Goal: Task Accomplishment & Management: Complete application form

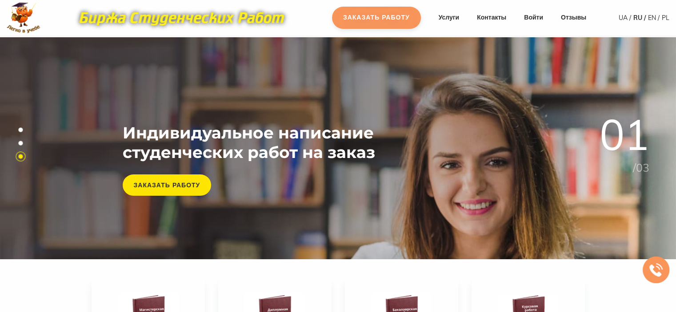
click at [364, 19] on link "Заказать работу" at bounding box center [376, 18] width 89 height 22
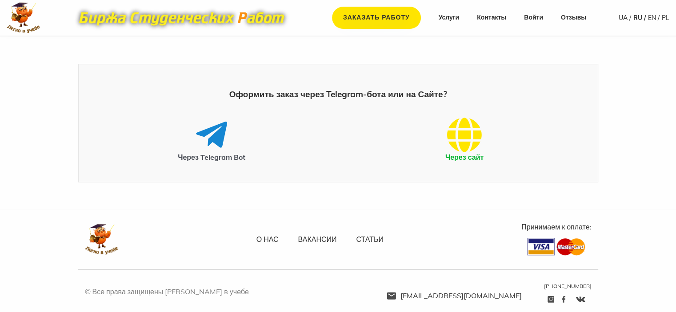
click at [470, 132] on icon at bounding box center [464, 135] width 35 height 36
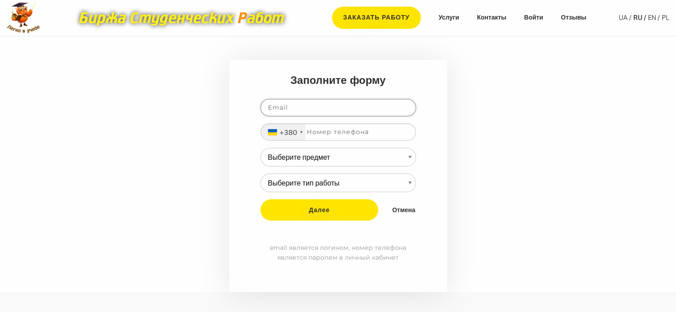
click at [295, 108] on input "email" at bounding box center [337, 107] width 155 height 17
drag, startPoint x: 295, startPoint y: 108, endPoint x: 290, endPoint y: 106, distance: 5.6
click at [290, 106] on input "email" at bounding box center [337, 107] width 155 height 17
type input "ф"
type input "[EMAIL_ADDRESS][DOMAIN_NAME]"
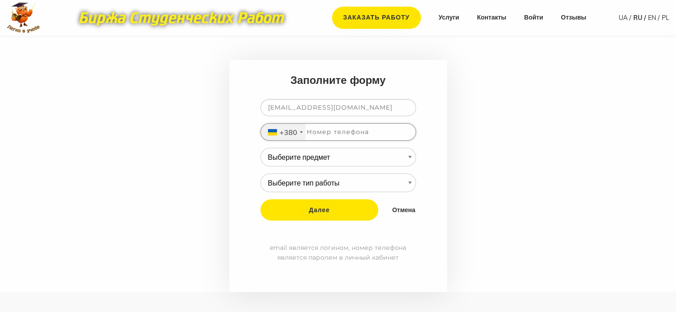
click at [341, 134] on input "tel" at bounding box center [337, 131] width 155 height 17
type input "971829015"
click at [338, 162] on select "Выберите предмет АПП (Автоматизация производственных процессов) Административно…" at bounding box center [337, 157] width 155 height 19
select select "127"
click at [260, 148] on select "Выберите предмет АПП (Автоматизация производственных процессов) Административно…" at bounding box center [337, 157] width 155 height 19
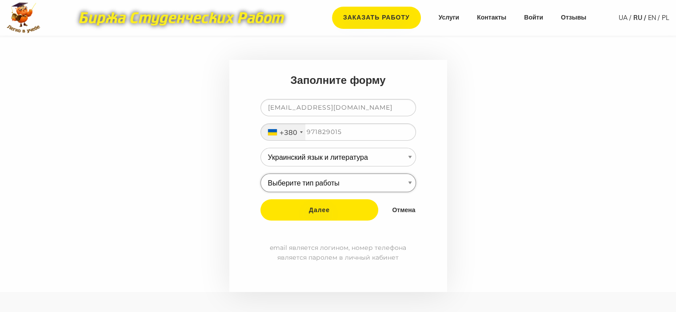
click at [309, 181] on select "Выберите тип работы Аннотация Бакалаврская Диплом Доклад Доработка работы Друго…" at bounding box center [337, 183] width 155 height 19
select select "10"
click at [260, 174] on select "Выберите тип работы Аннотация Бакалаврская Диплом Доклад Доработка работы Друго…" at bounding box center [337, 183] width 155 height 19
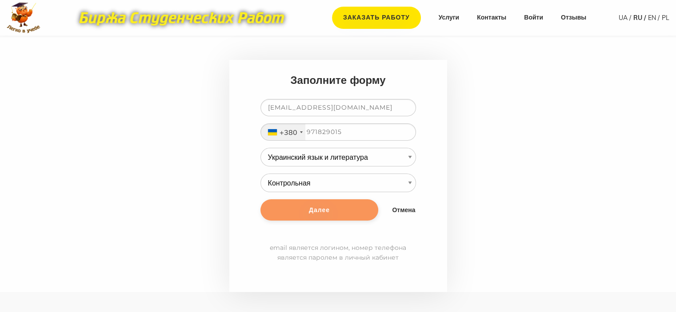
click at [346, 216] on input "Далее" at bounding box center [319, 209] width 118 height 21
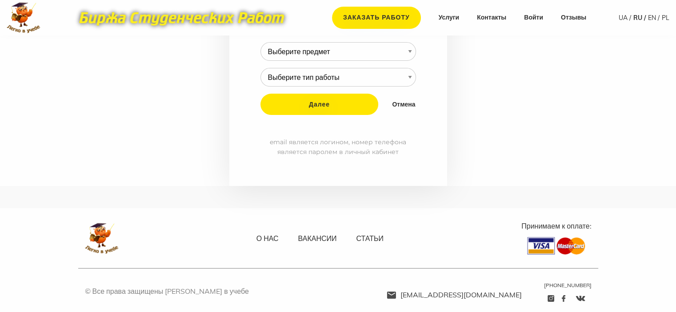
scroll to position [142, 0]
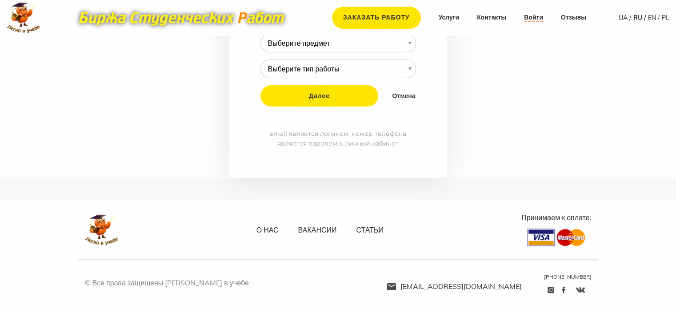
click at [533, 21] on link "Войти" at bounding box center [533, 17] width 19 height 9
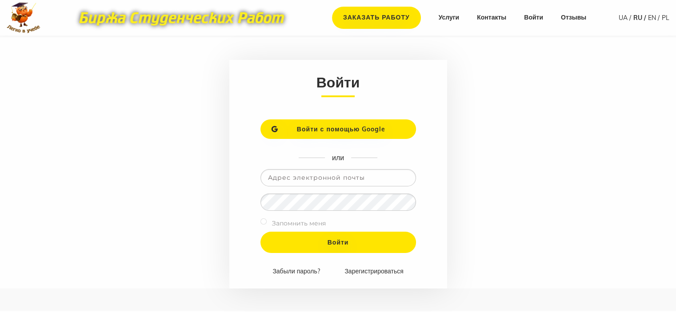
click at [281, 178] on input "email" at bounding box center [337, 177] width 155 height 17
type input "[EMAIL_ADDRESS][DOMAIN_NAME]"
click at [260, 232] on input "Войти" at bounding box center [337, 242] width 155 height 21
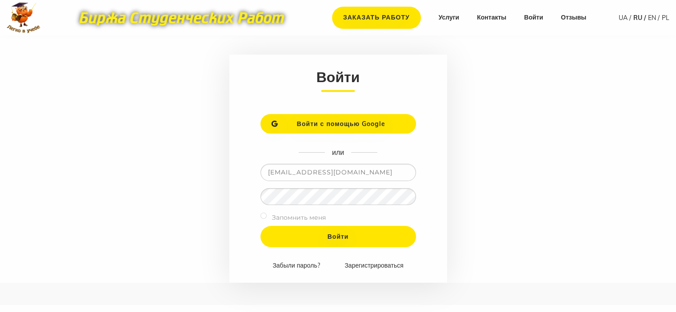
scroll to position [89, 0]
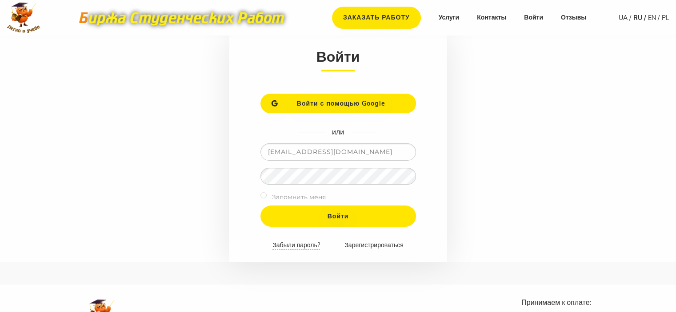
click at [298, 247] on link "Забыли пароль?" at bounding box center [295, 245] width 47 height 8
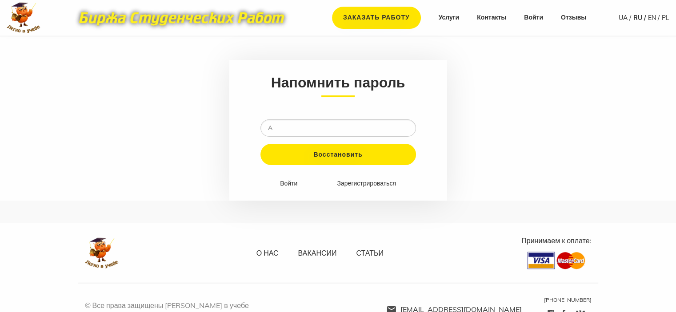
type input "[EMAIL_ADDRESS][DOMAIN_NAME]"
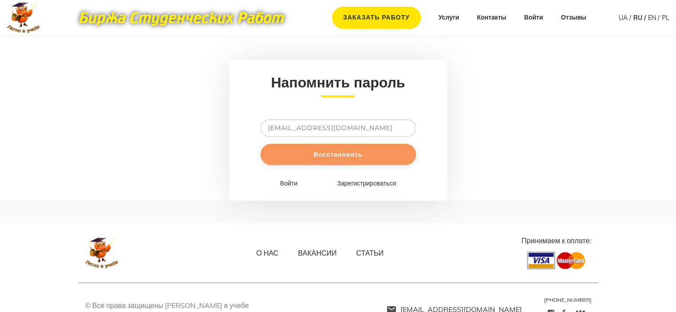
click at [329, 160] on input "Восстановить" at bounding box center [337, 154] width 155 height 21
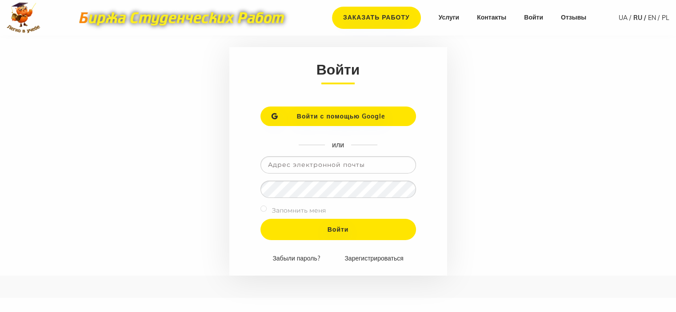
scroll to position [89, 0]
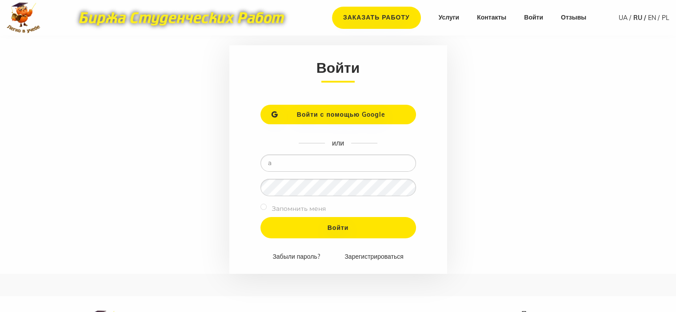
type input "[EMAIL_ADDRESS][DOMAIN_NAME]"
click at [260, 217] on input "Войти" at bounding box center [337, 227] width 155 height 21
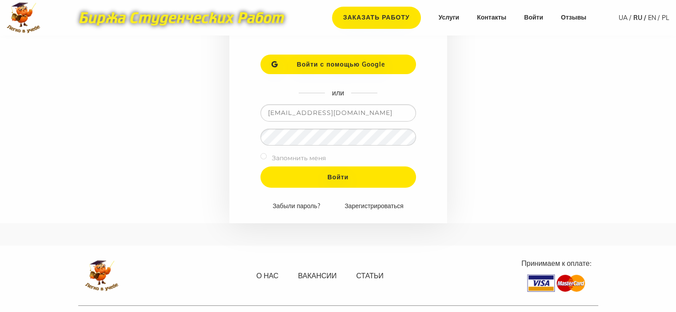
scroll to position [133, 0]
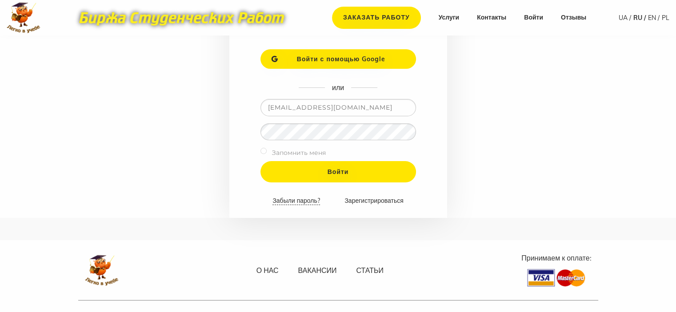
click at [295, 201] on link "Забыли пароль?" at bounding box center [295, 201] width 47 height 8
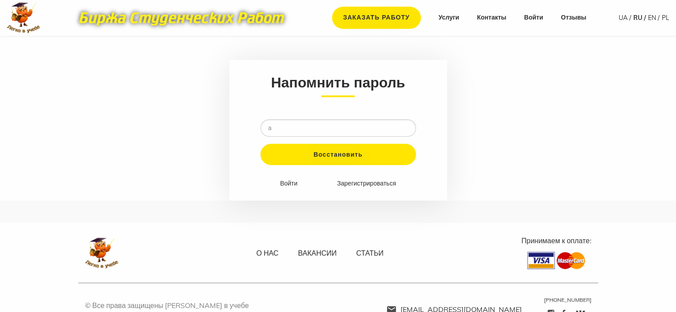
type input "[EMAIL_ADDRESS][DOMAIN_NAME]"
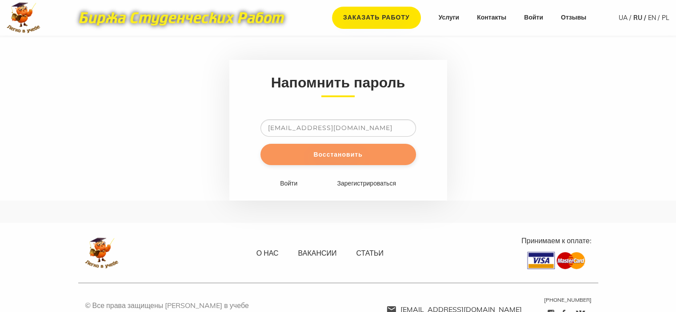
click at [327, 158] on input "Восстановить" at bounding box center [337, 154] width 155 height 21
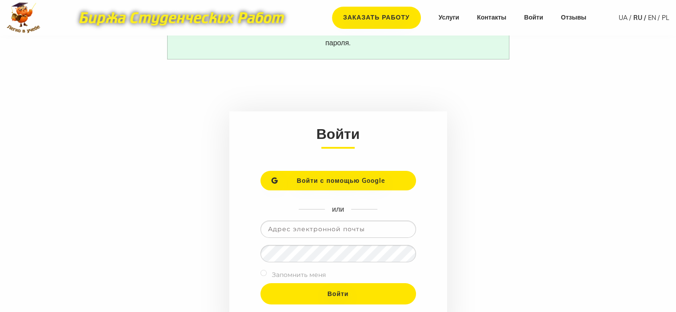
scroll to position [44, 0]
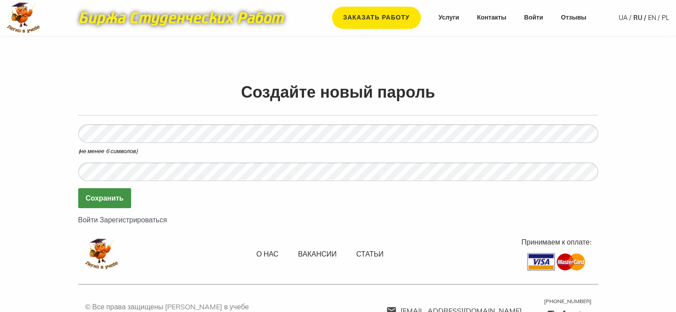
click at [116, 199] on input "Сохранить" at bounding box center [104, 198] width 53 height 20
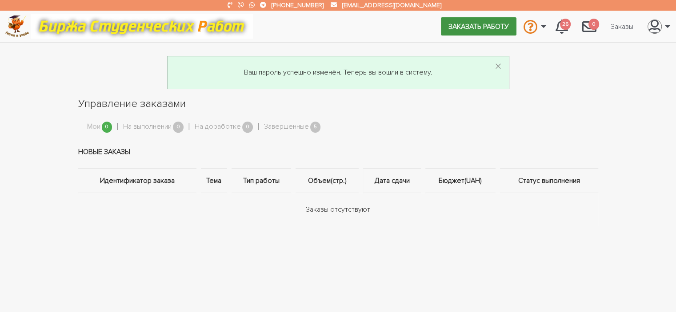
click at [451, 28] on link "Заказать работу" at bounding box center [479, 26] width 76 height 18
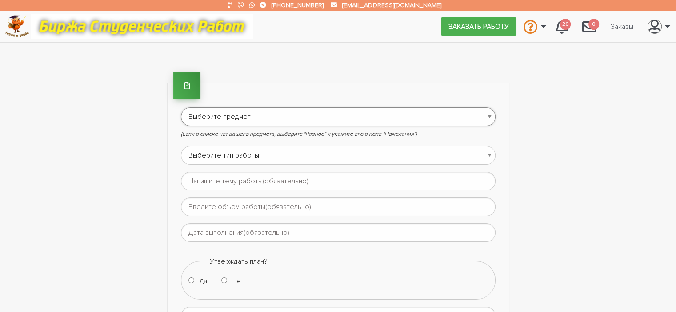
click at [195, 110] on select "Выберите предмет АПП (Автоматизация производственных процессов) Административно…" at bounding box center [338, 116] width 314 height 19
select select "127"
click at [181, 107] on select "Выберите предмет АПП (Автоматизация производственных процессов) Административно…" at bounding box center [338, 116] width 314 height 19
click at [222, 154] on select "Выберите тип работы Аннотация Бакалаврская Диплом Доклад Доработка работы Друго…" at bounding box center [338, 155] width 314 height 19
select select "10"
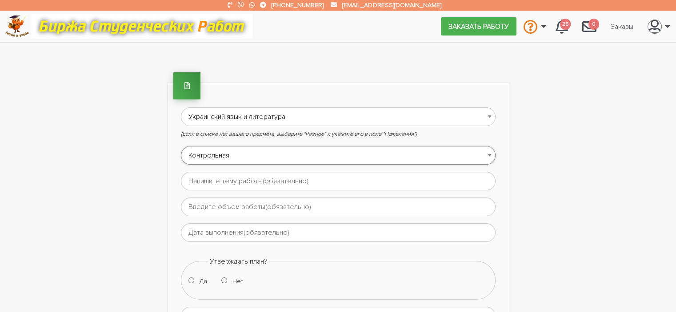
click at [181, 146] on select "Выберите тип работы Аннотация Бакалаврская Диплом Доклад Доработка работы Друго…" at bounding box center [338, 155] width 314 height 19
click at [219, 181] on input "text" at bounding box center [338, 181] width 314 height 19
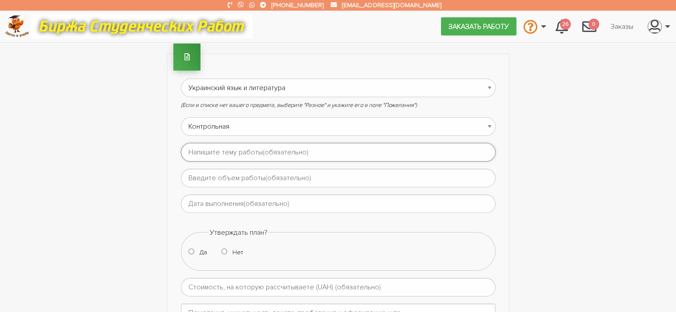
scroll to position [44, 0]
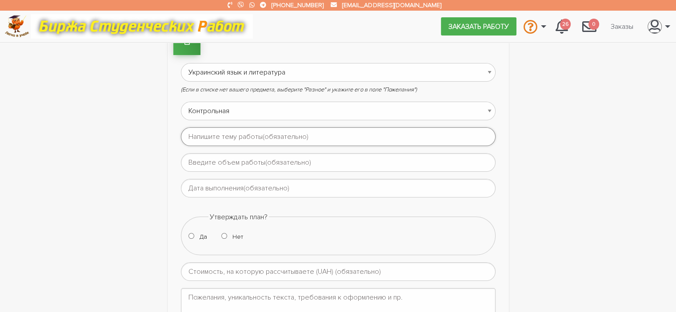
paste input "Фонетична система мови. Фонологія."
type input "Фонетична система мови. Фонологія."
click at [230, 164] on input "text" at bounding box center [338, 162] width 314 height 19
type input "13 вправ"
click at [229, 185] on input "text" at bounding box center [338, 188] width 314 height 19
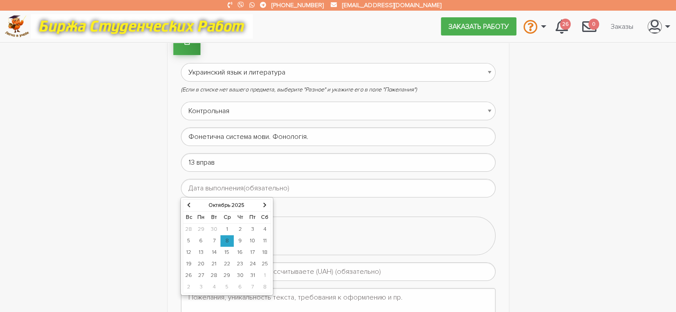
click at [239, 241] on td "9" at bounding box center [240, 241] width 13 height 12
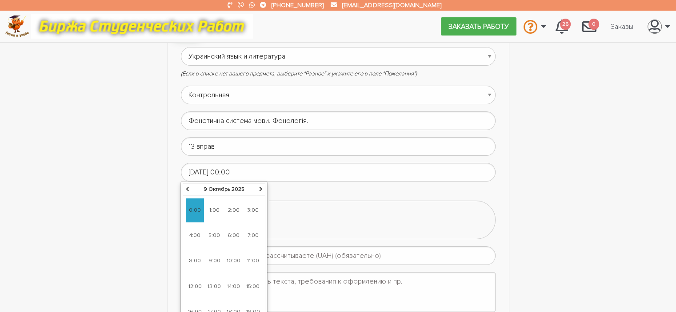
scroll to position [89, 0]
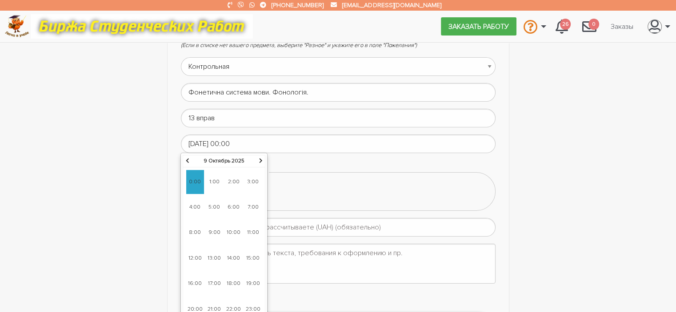
click at [252, 256] on span "15:00" at bounding box center [253, 259] width 18 height 24
click at [254, 231] on span "15:55" at bounding box center [253, 233] width 18 height 24
type input "09-10-2025 15:55"
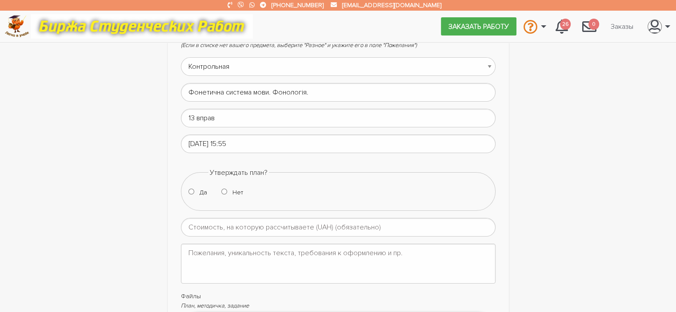
click at [225, 190] on input "Нет" at bounding box center [224, 192] width 6 height 6
radio input "true"
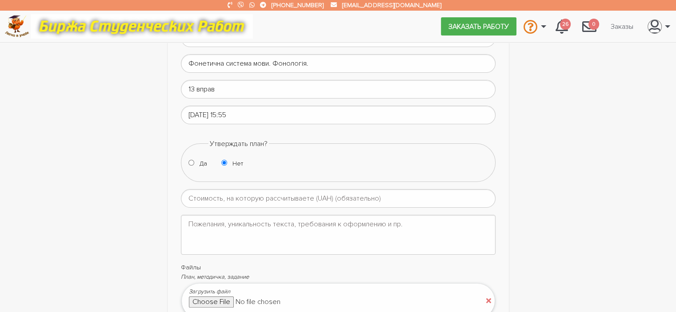
scroll to position [133, 0]
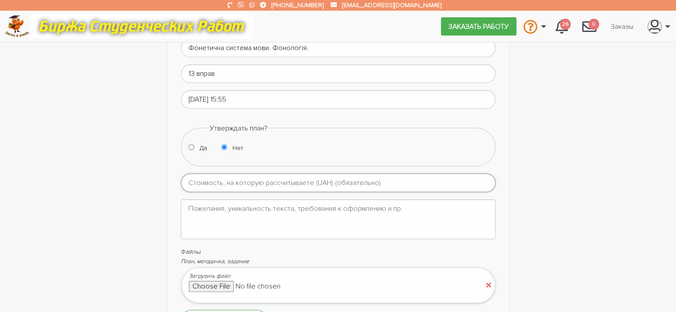
click at [245, 179] on input "number" at bounding box center [338, 183] width 314 height 19
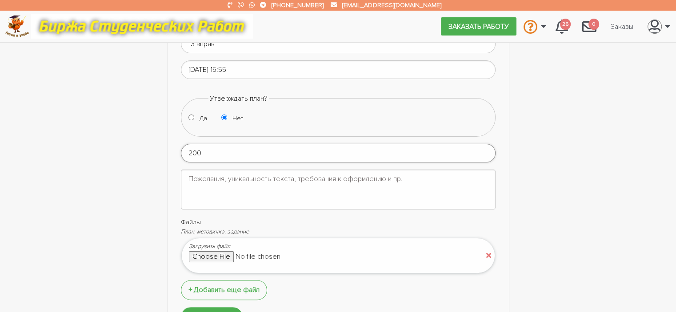
scroll to position [178, 0]
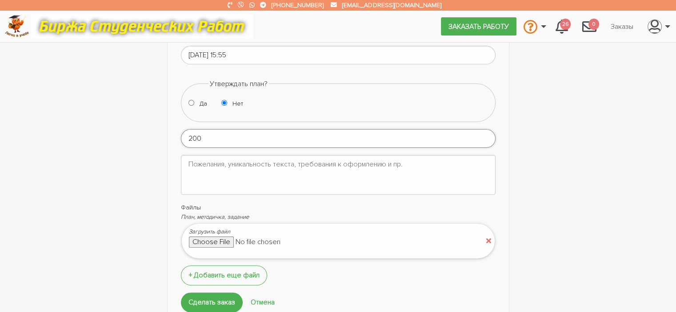
type input "200"
click at [324, 239] on input "file" at bounding box center [264, 242] width 151 height 11
click at [219, 241] on input "file" at bounding box center [264, 242] width 151 height 11
type input "C:\fakepath\ПЗ№5-6.docx"
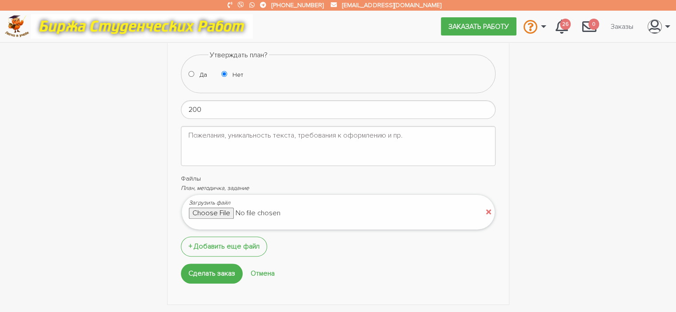
scroll to position [222, 0]
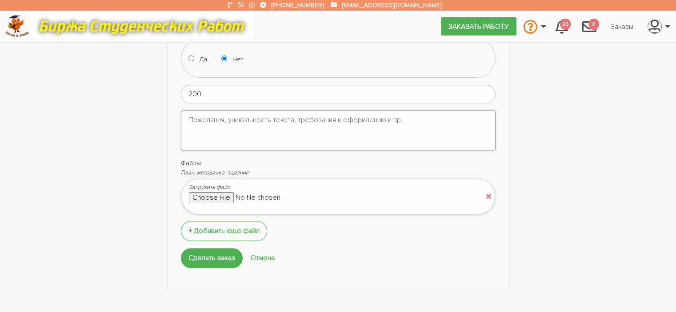
click at [215, 126] on textarea at bounding box center [338, 131] width 314 height 40
type textarea "К"
type textarea "[PERSON_NAME] відповідді на питання вправа 1-13"
click at [227, 257] on input "Сделать заказ" at bounding box center [212, 258] width 62 height 20
